Goal: Transaction & Acquisition: Purchase product/service

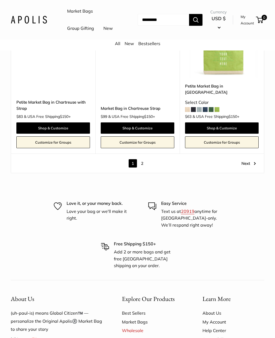
scroll to position [2476, 0]
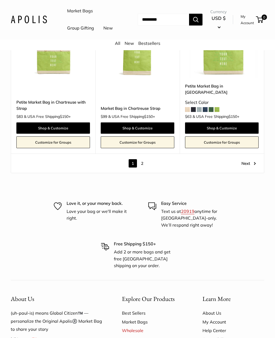
click at [145, 160] on link "2" at bounding box center [142, 164] width 8 height 8
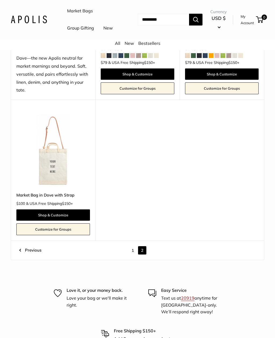
scroll to position [669, 0]
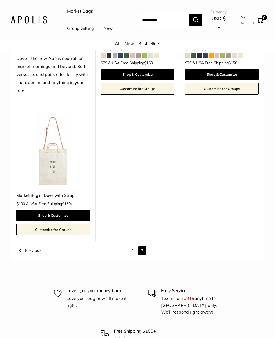
click at [132, 249] on link "1" at bounding box center [133, 251] width 8 height 8
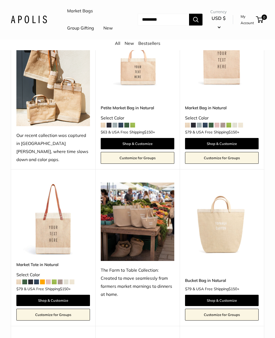
scroll to position [276, 0]
click at [139, 149] on link "Shop & Customize" at bounding box center [138, 143] width 74 height 11
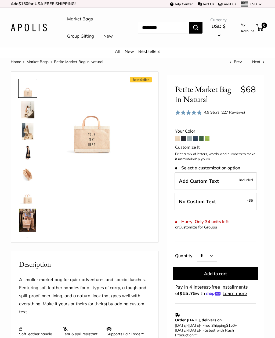
click at [214, 184] on span "Add Custom Text" at bounding box center [199, 181] width 40 height 6
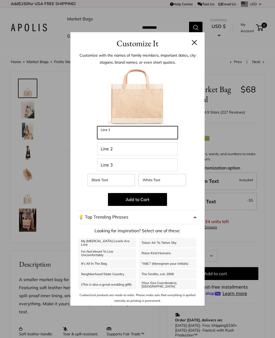
click at [116, 133] on input "Line 1" at bounding box center [137, 132] width 81 height 13
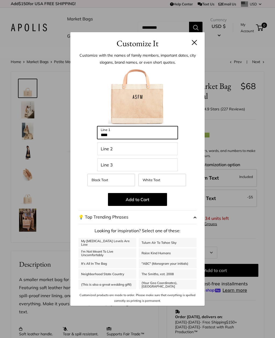
type input "****"
click at [196, 45] on button at bounding box center [194, 42] width 5 height 5
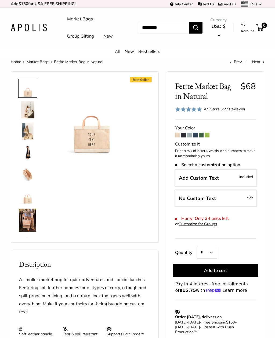
click at [196, 45] on div "Market Bags Group Gifting New Need help? Text Us: 20919 hello@apolisglobal.com …" at bounding box center [138, 27] width 254 height 34
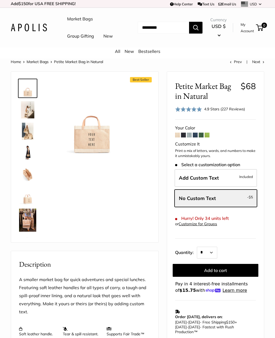
click at [152, 54] on link "Bestsellers" at bounding box center [149, 51] width 22 height 5
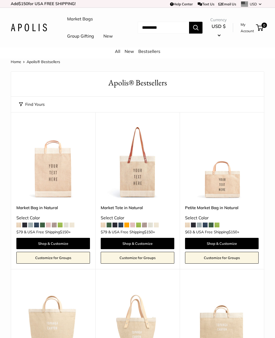
click at [130, 54] on link "New" at bounding box center [129, 51] width 9 height 5
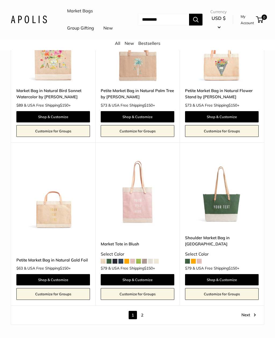
scroll to position [2277, 0]
click at [146, 311] on link "2" at bounding box center [142, 315] width 8 height 8
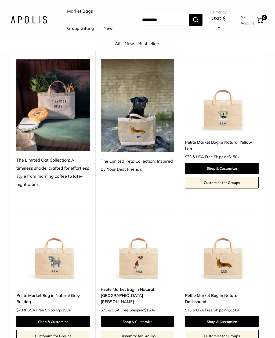
scroll to position [221, 0]
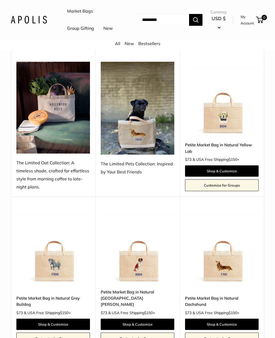
click at [135, 176] on div "The Limited Pets Collection: Inspired by Your Best Friends" at bounding box center [138, 168] width 74 height 16
click at [140, 119] on img at bounding box center [138, 108] width 74 height 93
click at [134, 176] on div "The Limited Pets Collection: Inspired by Your Best Friends" at bounding box center [138, 168] width 74 height 16
click at [138, 176] on div "The Limited Pets Collection: Inspired by Your Best Friends" at bounding box center [138, 168] width 74 height 16
click at [142, 133] on img at bounding box center [138, 108] width 74 height 93
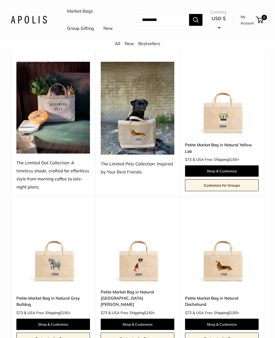
click at [221, 177] on link "Shop & Customize" at bounding box center [222, 171] width 74 height 11
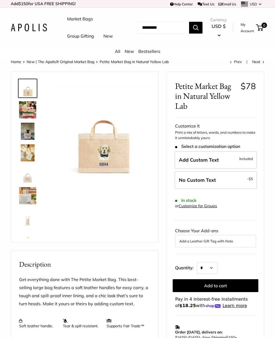
click at [76, 64] on link "New | The Apolis® Original Market Bag" at bounding box center [61, 61] width 68 height 5
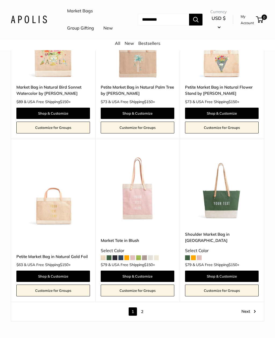
scroll to position [2282, 0]
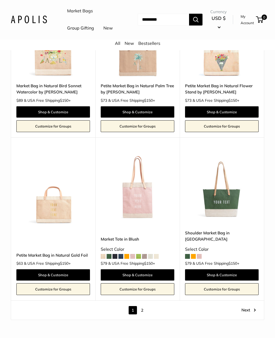
click at [146, 307] on link "2" at bounding box center [142, 311] width 8 height 8
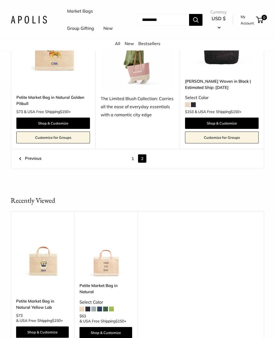
scroll to position [596, 0]
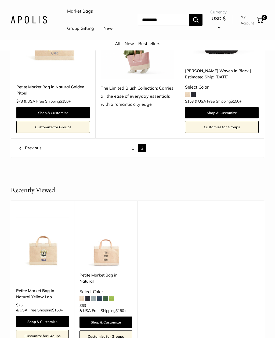
click at [131, 152] on link "1" at bounding box center [133, 148] width 8 height 8
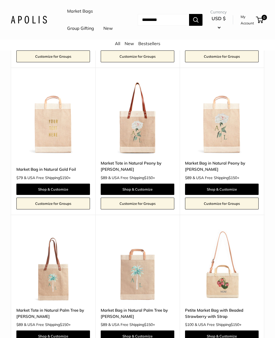
scroll to position [1559, 0]
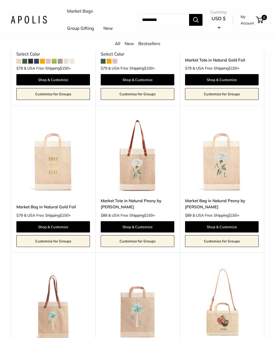
click at [141, 225] on link "Shop & Customize" at bounding box center [138, 226] width 74 height 11
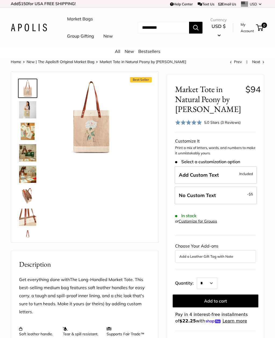
click at [29, 118] on img at bounding box center [27, 109] width 17 height 17
